Goal: Complete application form

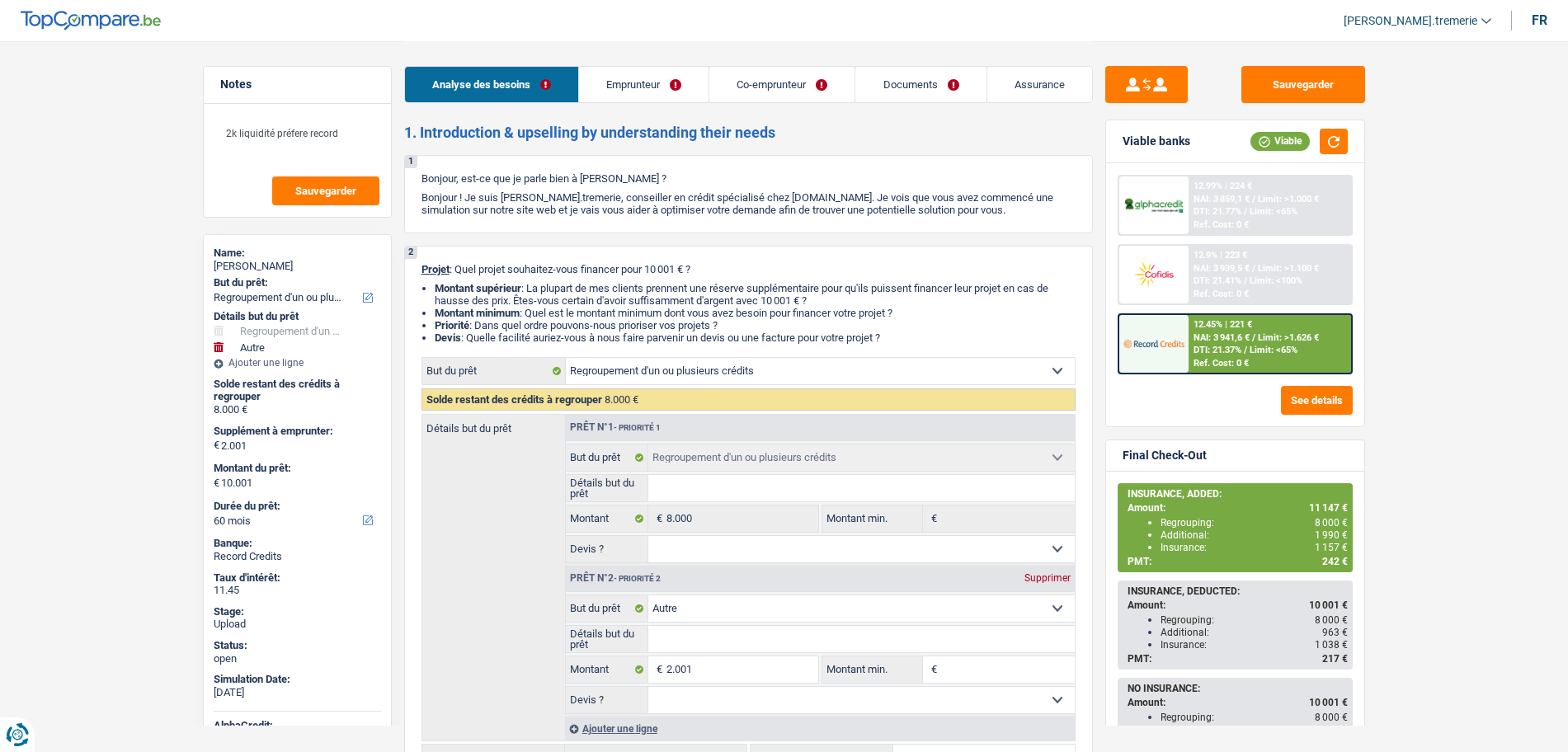
select select "refinancing"
select select "other"
select select "60"
select select "refinancing"
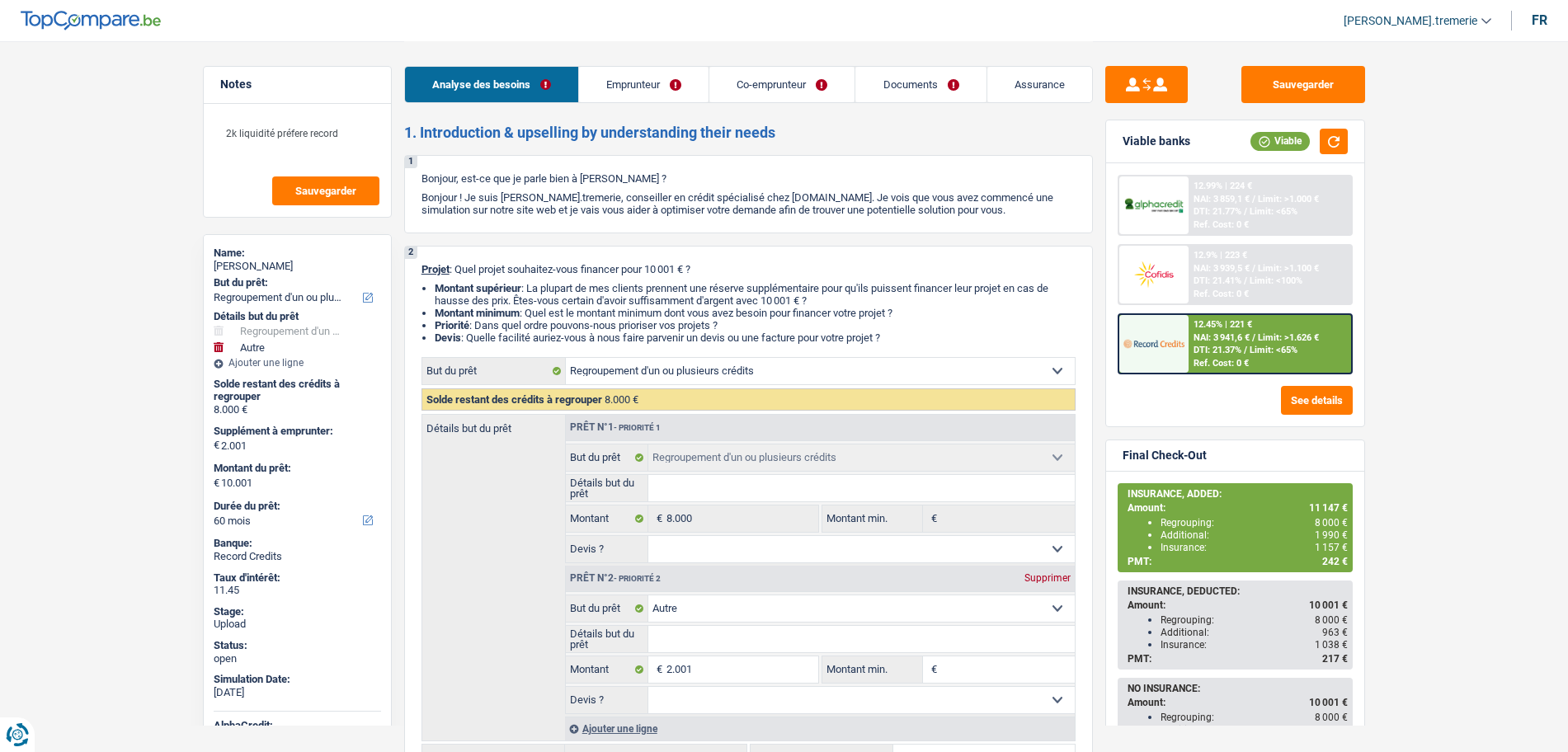
select select "refinancing"
select select "other"
select select "60"
select select "mutuality"
select select "publicEmployee"
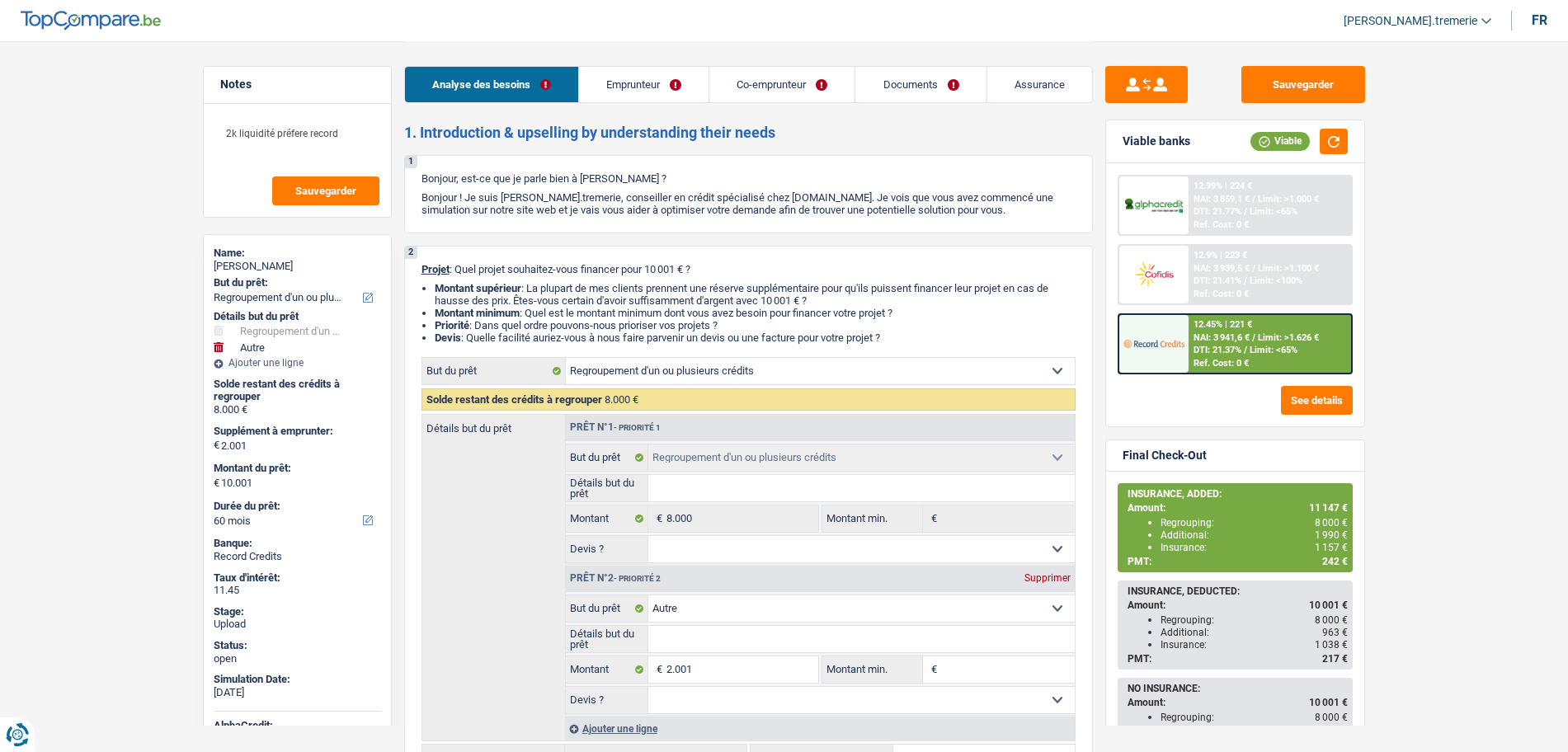
select select "disabilityPension"
select select "mutualityIndemnity"
select select "familyAllowances"
select select "netSalary"
select select "mealVouchers"
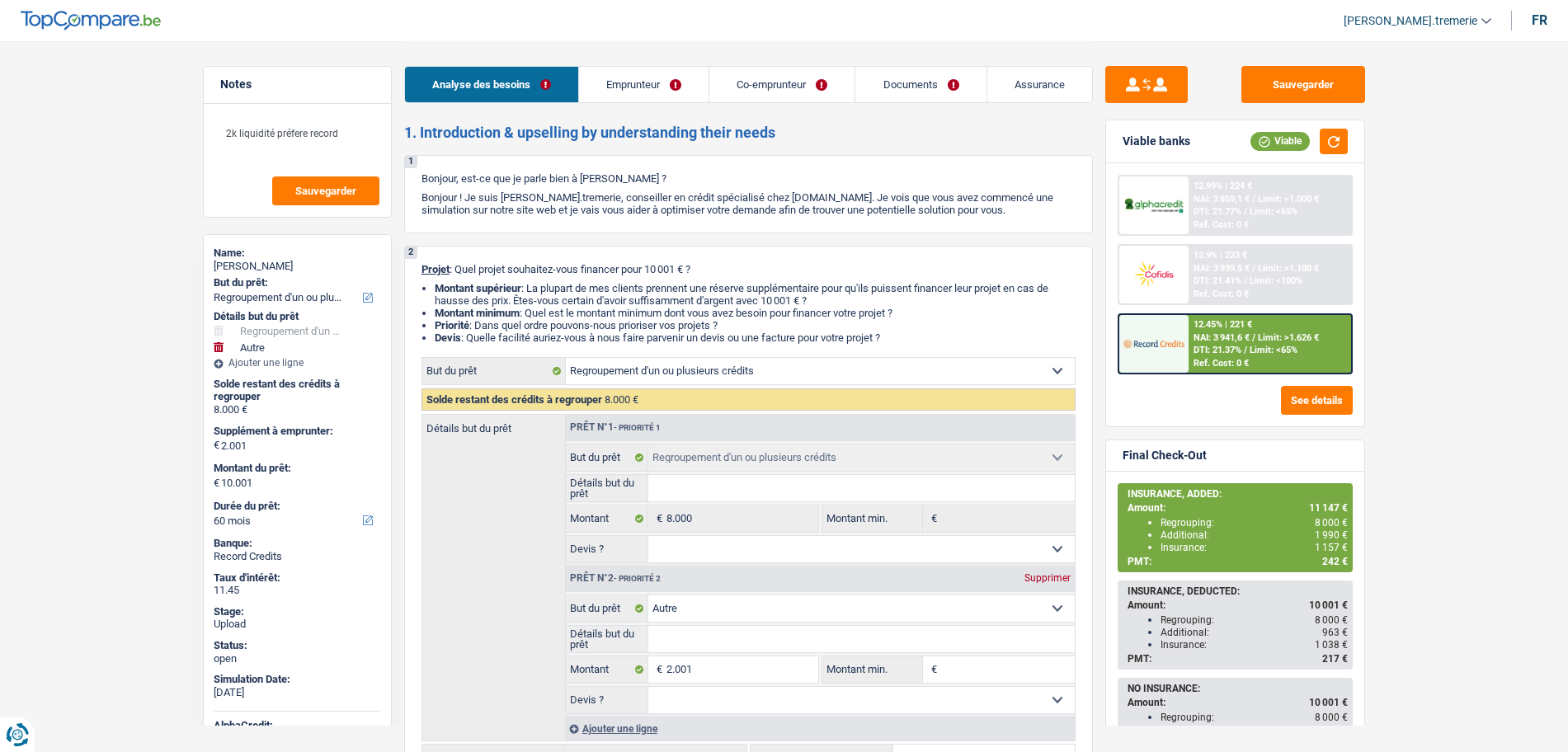
select select "ownerWithoutMortgage"
select select "personalLoan"
select select "homeFurnishingOrRelocation"
select select "84"
select select "cardOrCredit"
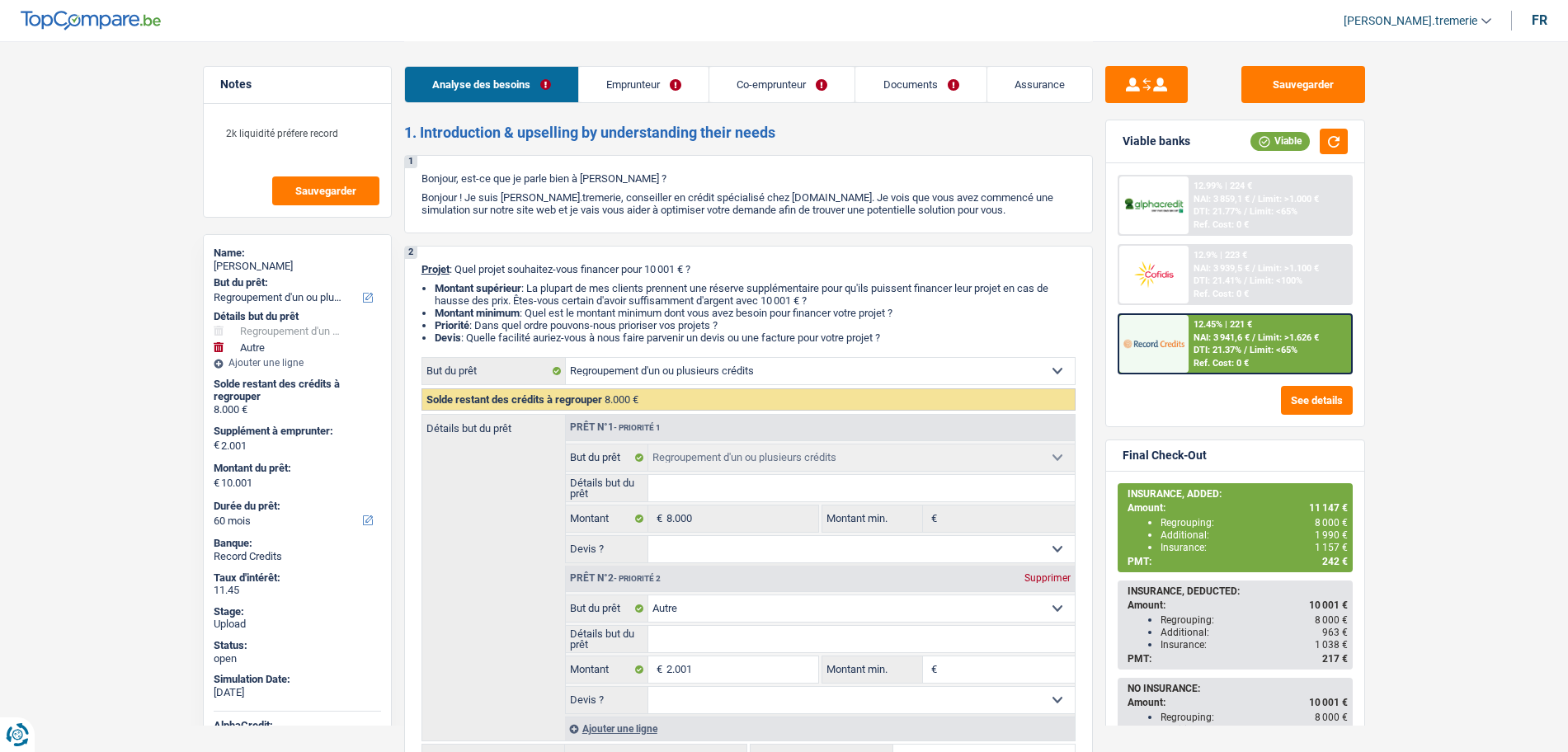
select select "cardOrCredit"
select select "refinancing"
select select "other"
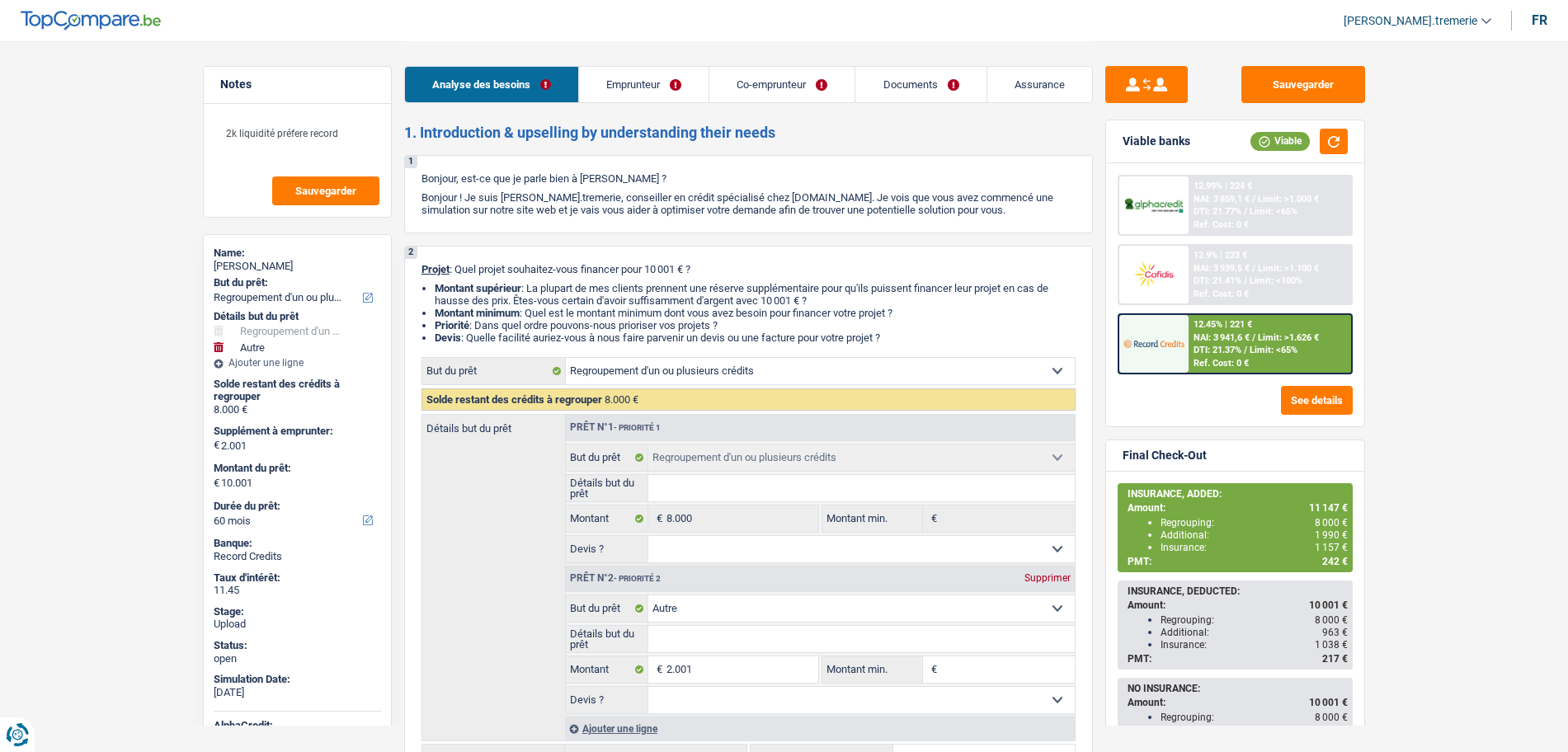
select select "60"
click at [1224, 344] on div "12.45% | 221 € NAI: 3 941,6 € / Limit: >1.626 € DTI: 21.37% / Limit: <65% Ref. …" at bounding box center [1269, 343] width 163 height 58
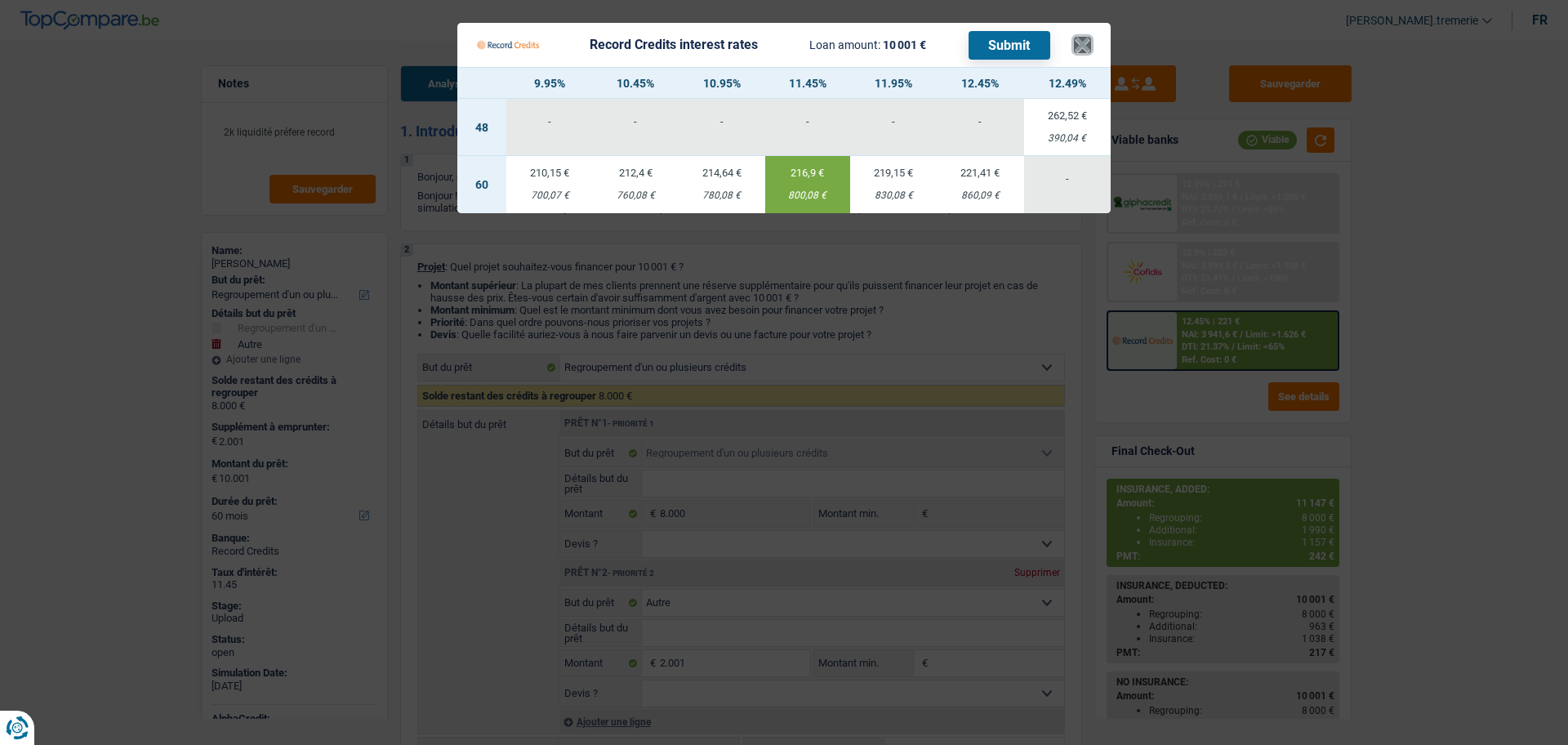
click at [1081, 45] on button "×" at bounding box center [1082, 45] width 17 height 17
